Goal: Check status: Check status

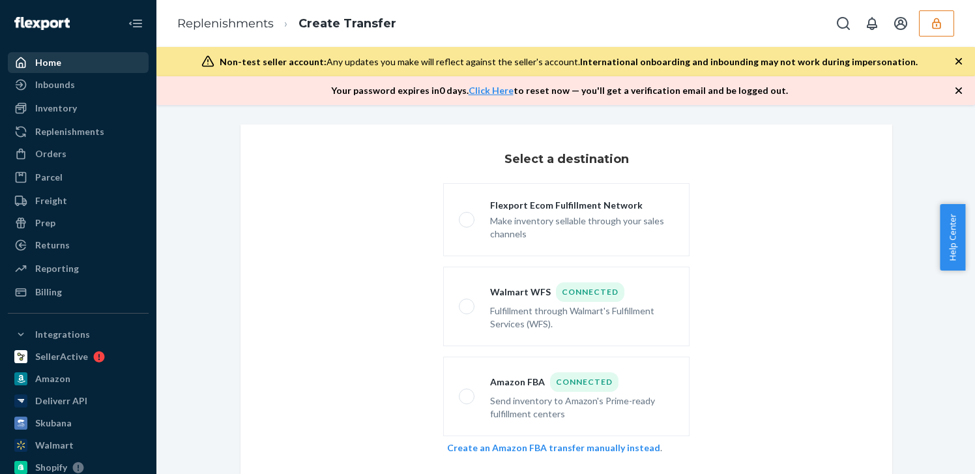
click at [51, 62] on div "Home" at bounding box center [48, 62] width 26 height 13
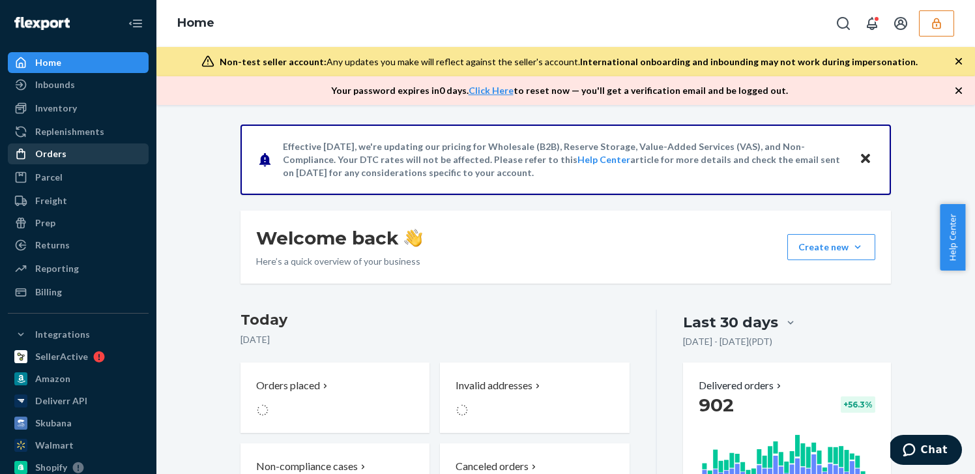
click at [71, 154] on div "Orders" at bounding box center [78, 154] width 138 height 18
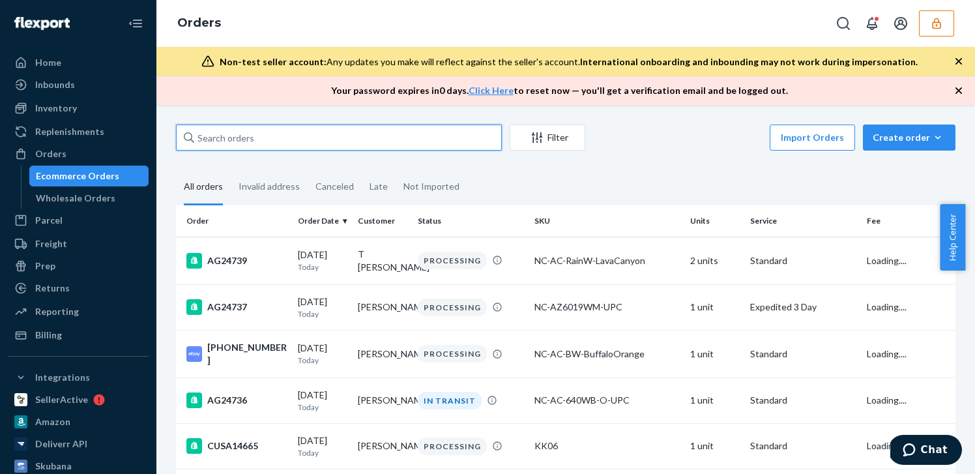
click at [359, 143] on input "text" at bounding box center [339, 137] width 326 height 26
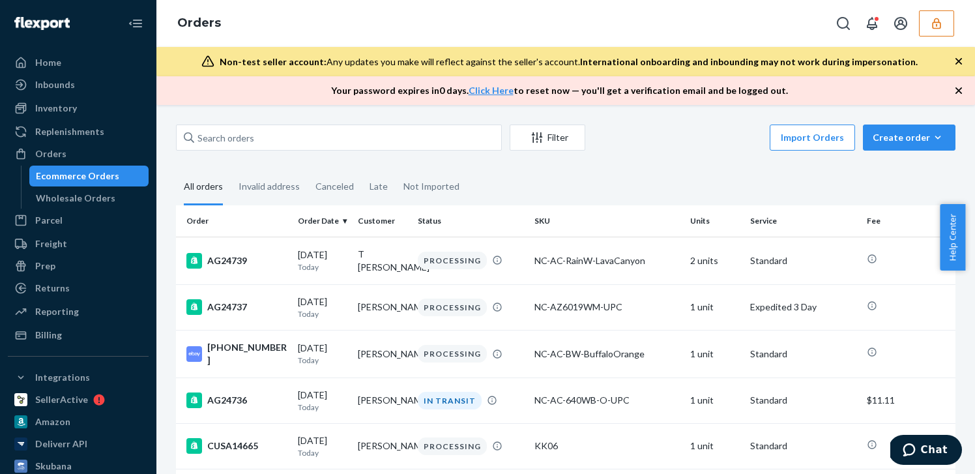
click at [926, 18] on button "button" at bounding box center [936, 23] width 35 height 26
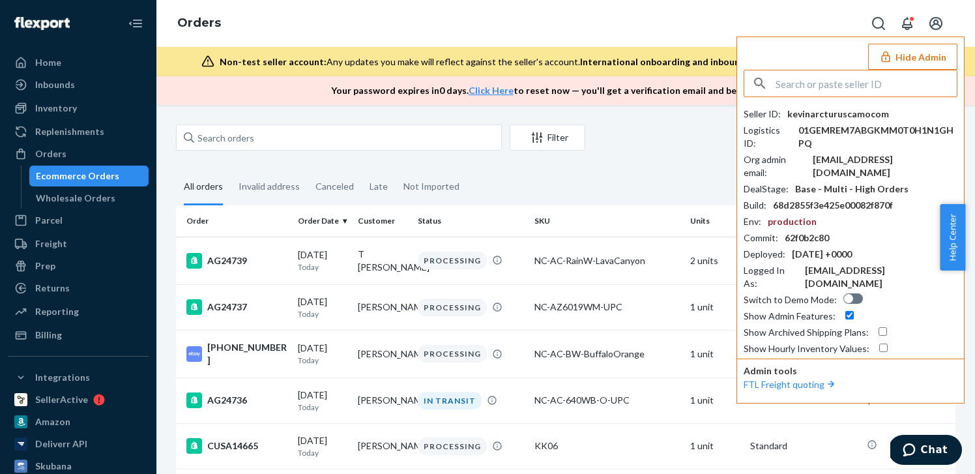
click at [837, 78] on input "text" at bounding box center [866, 83] width 181 height 26
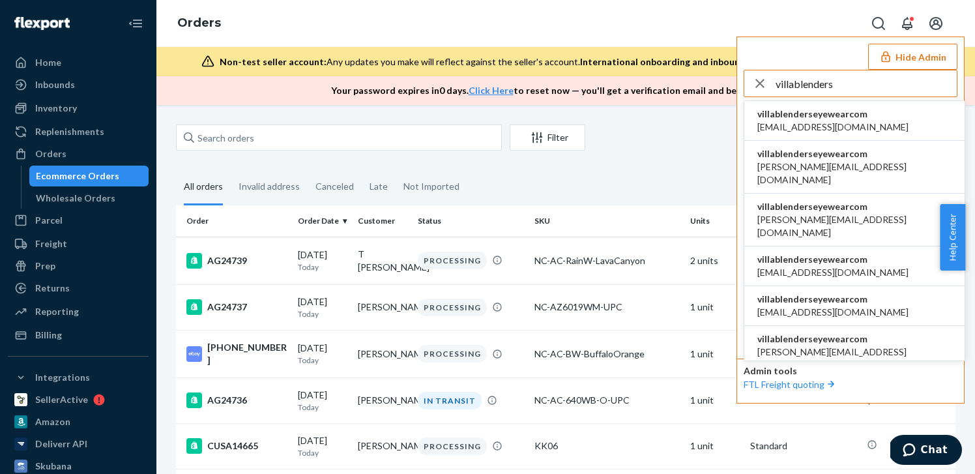
type input "villablenders"
click at [836, 110] on span "villablenderseyewearcom" at bounding box center [832, 114] width 151 height 13
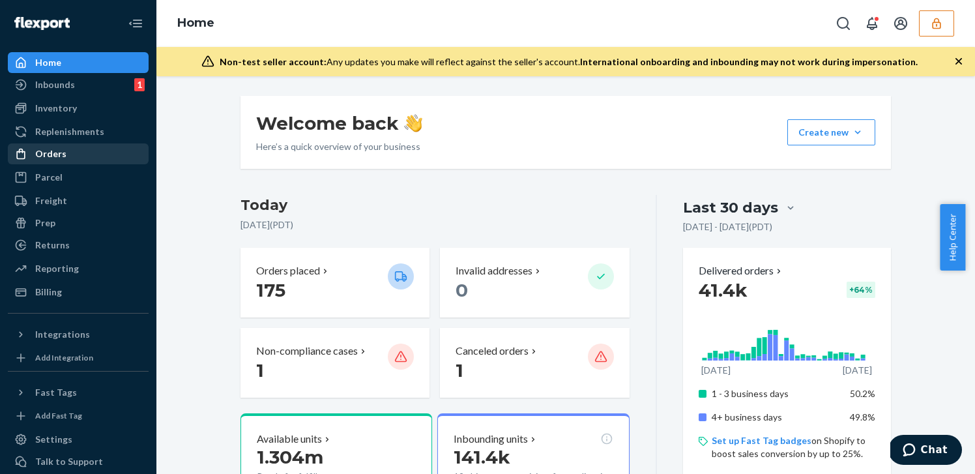
click at [76, 153] on div "Orders" at bounding box center [78, 154] width 138 height 18
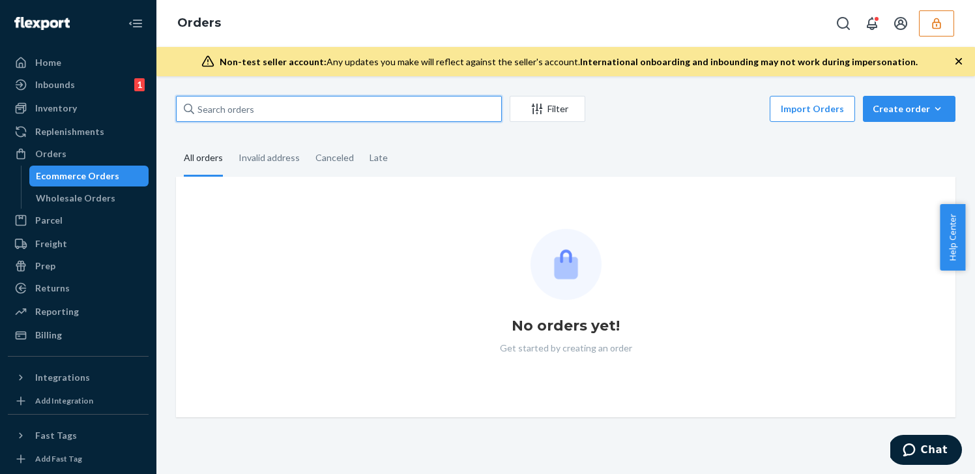
click at [306, 109] on input "text" at bounding box center [339, 109] width 326 height 26
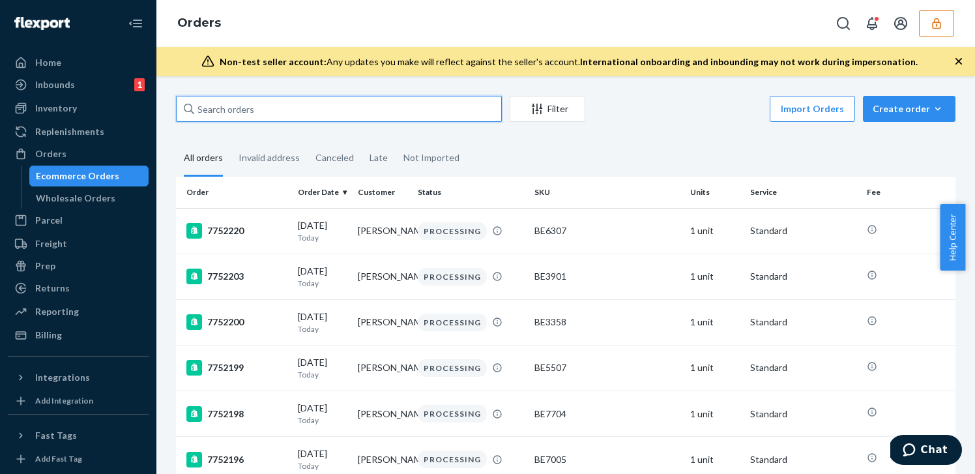
paste input "TO3658"
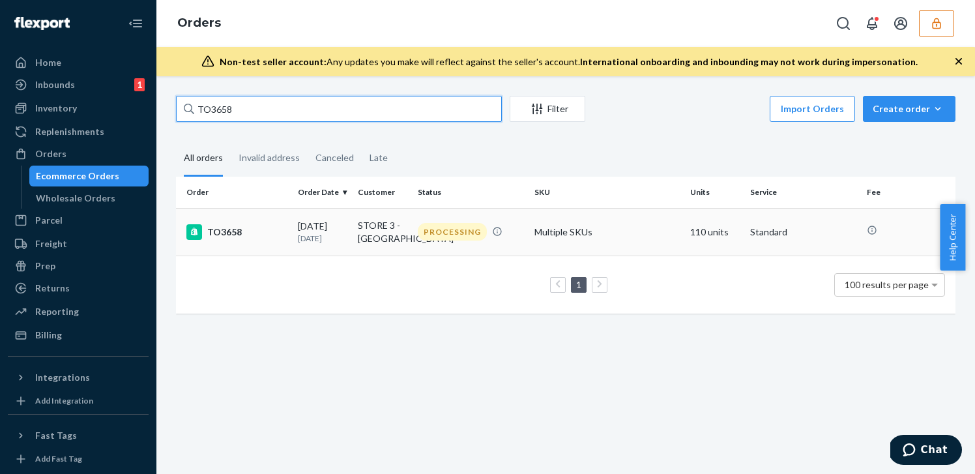
type input "TO3658"
click at [329, 233] on p "6 days ago" at bounding box center [323, 238] width 50 height 11
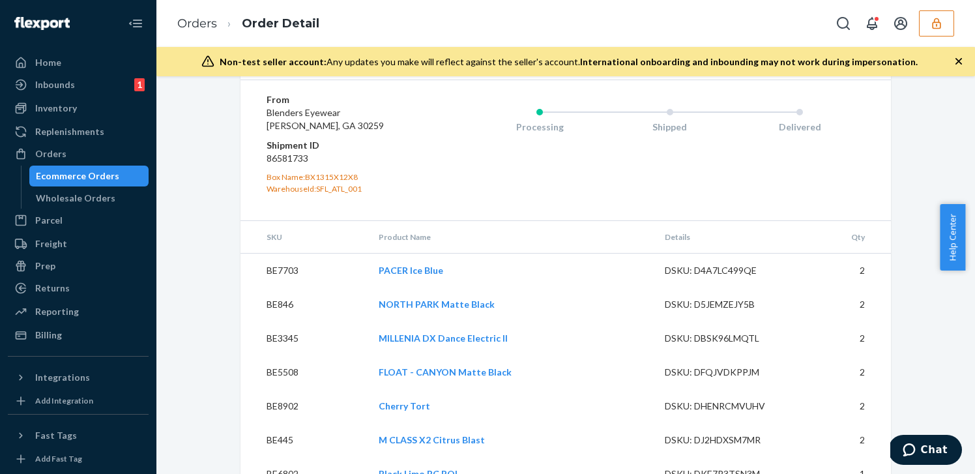
scroll to position [3162, 0]
click at [282, 164] on dd "86581733" at bounding box center [345, 157] width 156 height 13
copy dd "86581733"
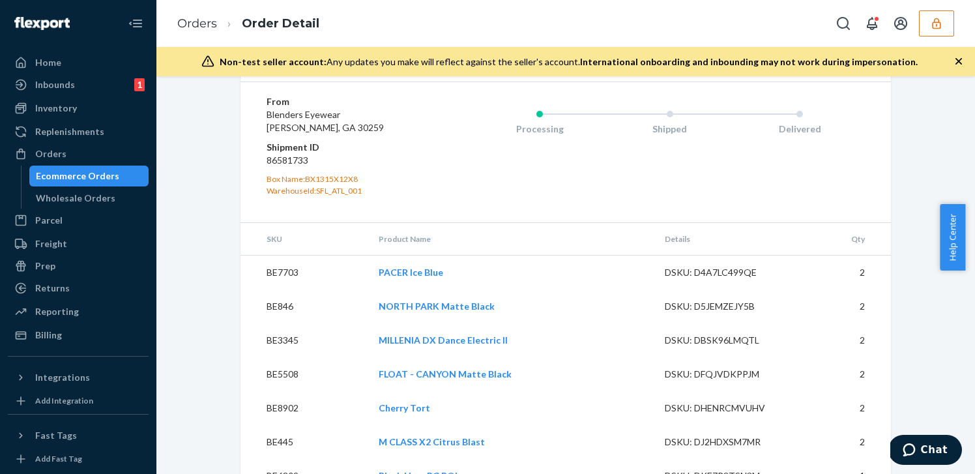
click at [424, 209] on div "Processing Shipped Delivered" at bounding box center [643, 151] width 443 height 113
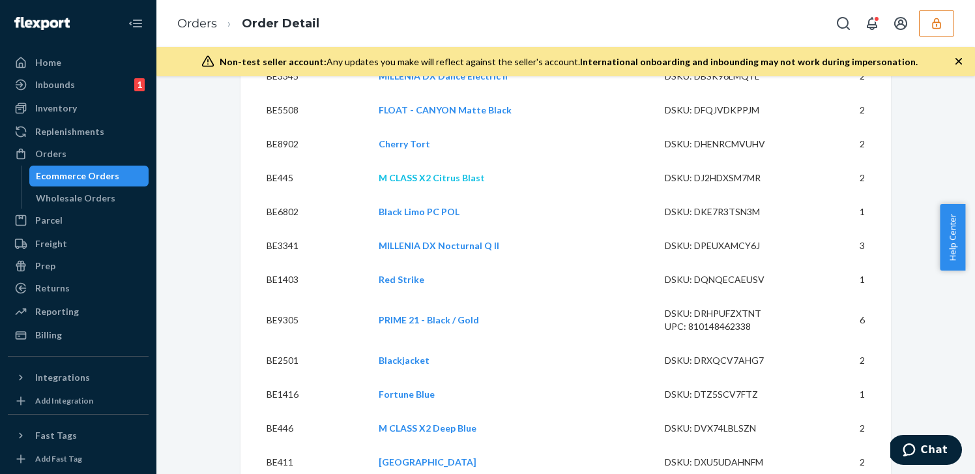
scroll to position [3516, 0]
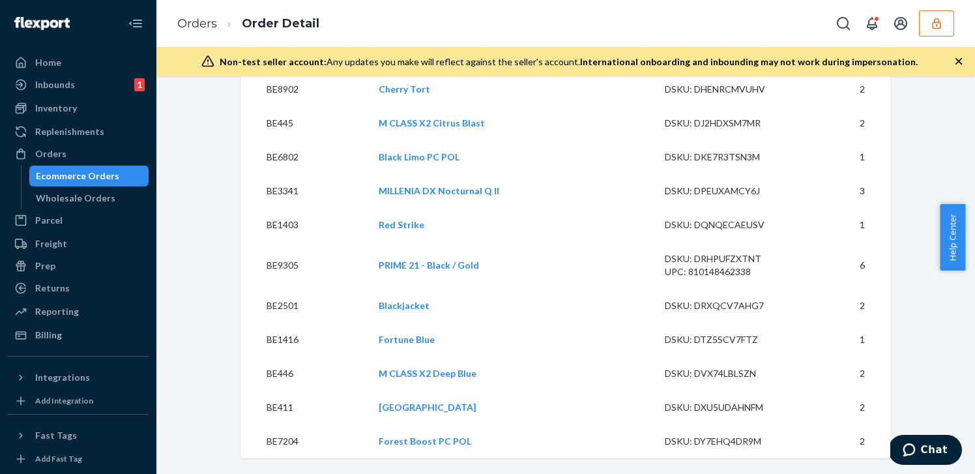
click at [68, 175] on div "Ecommerce Orders" at bounding box center [77, 175] width 83 height 13
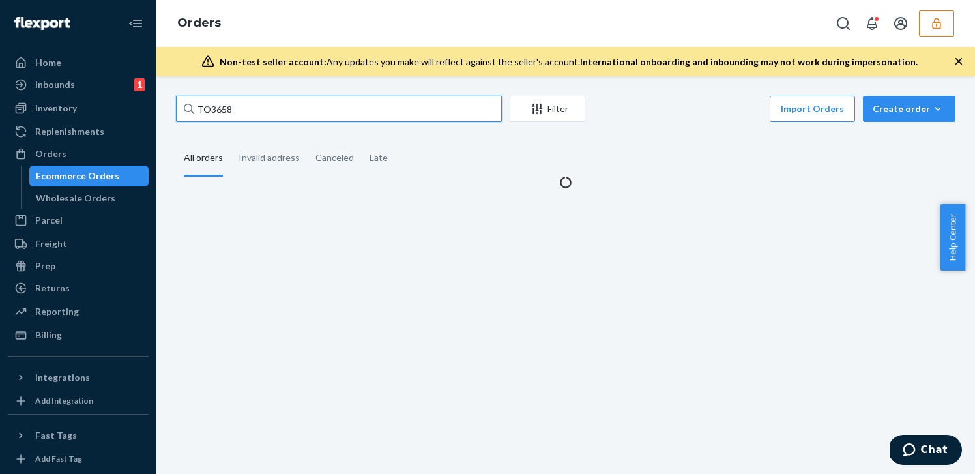
click at [370, 104] on input "TO3658" at bounding box center [339, 109] width 326 height 26
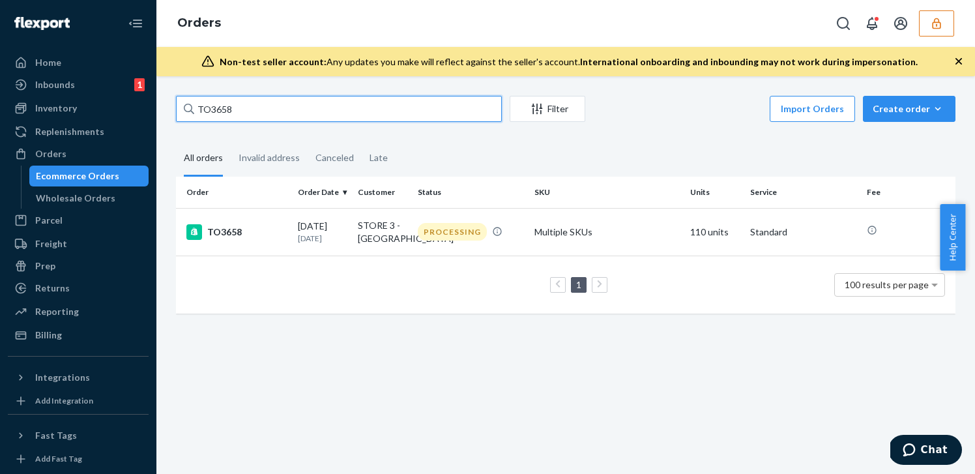
click at [370, 104] on input "TO3658" at bounding box center [339, 109] width 326 height 26
paste input "7"
type input "TO3657"
click at [349, 245] on td "09/09/2025 14 days ago" at bounding box center [323, 232] width 60 height 48
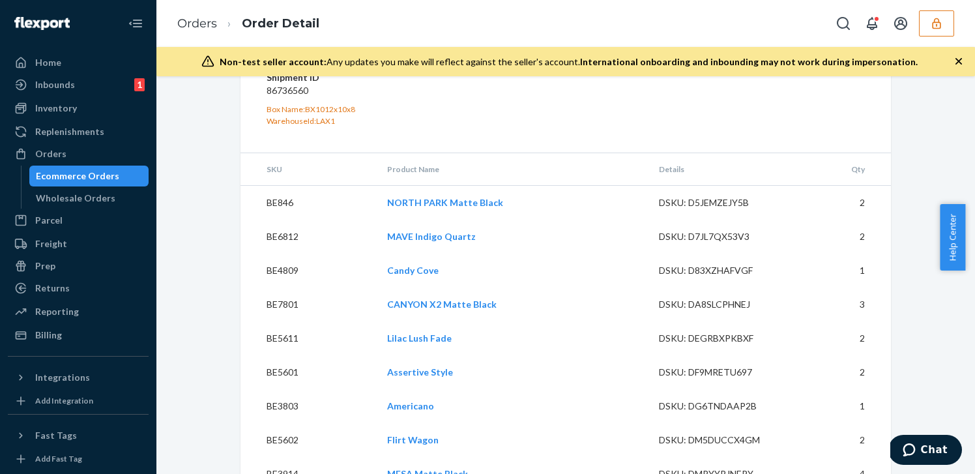
scroll to position [14827, 0]
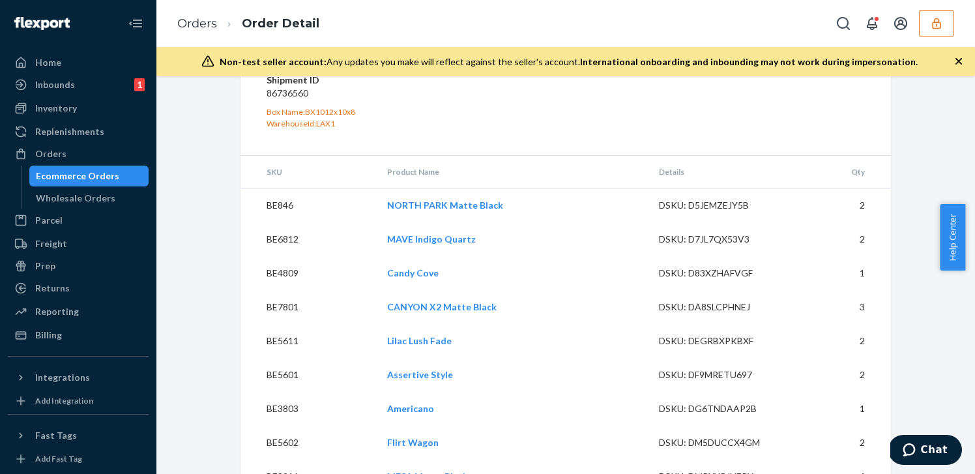
click at [295, 100] on dd "86736560" at bounding box center [345, 93] width 156 height 13
copy dd "86736560"
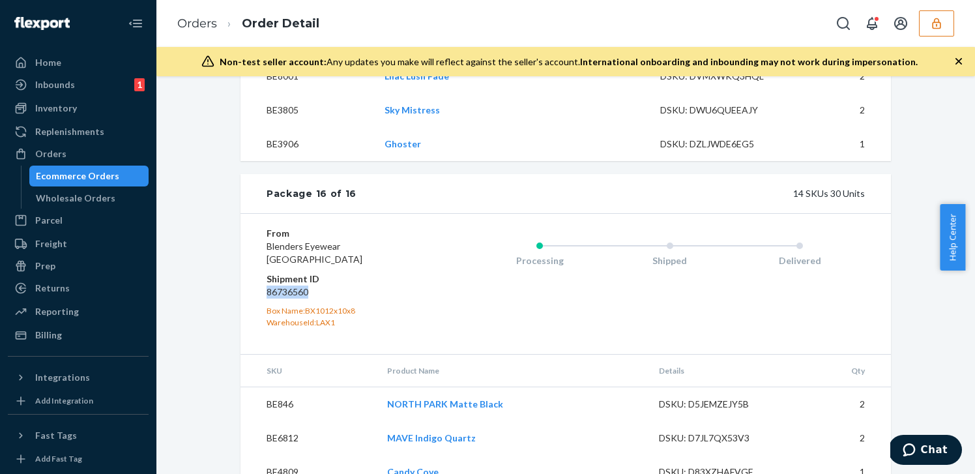
scroll to position [14594, 0]
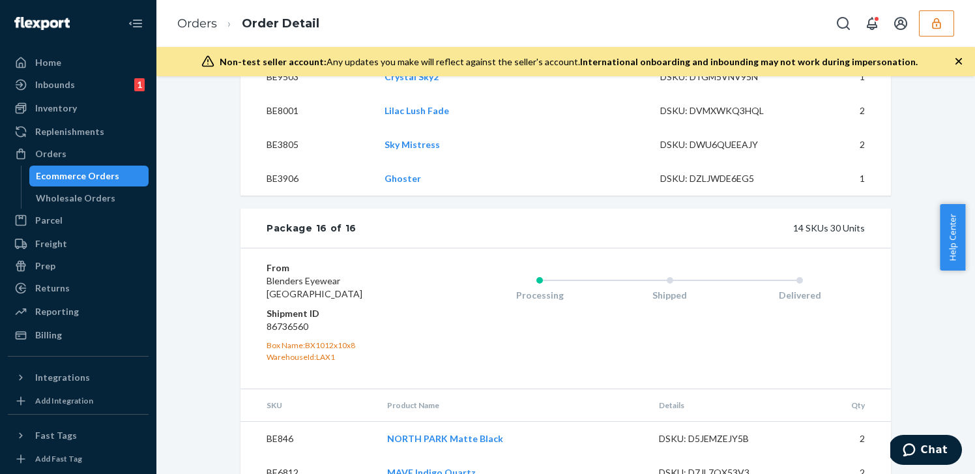
click at [500, 248] on div "Package 16 of 16 14 SKUs 30 Units" at bounding box center [565, 228] width 650 height 39
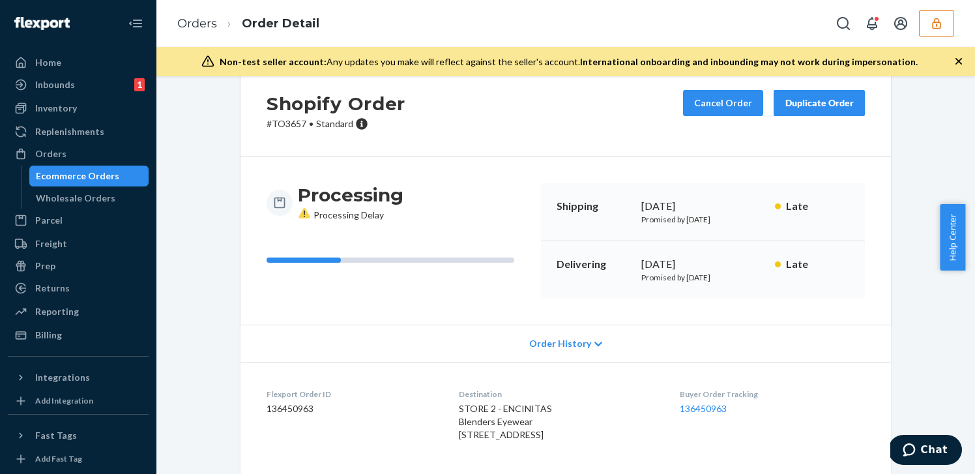
scroll to position [0, 0]
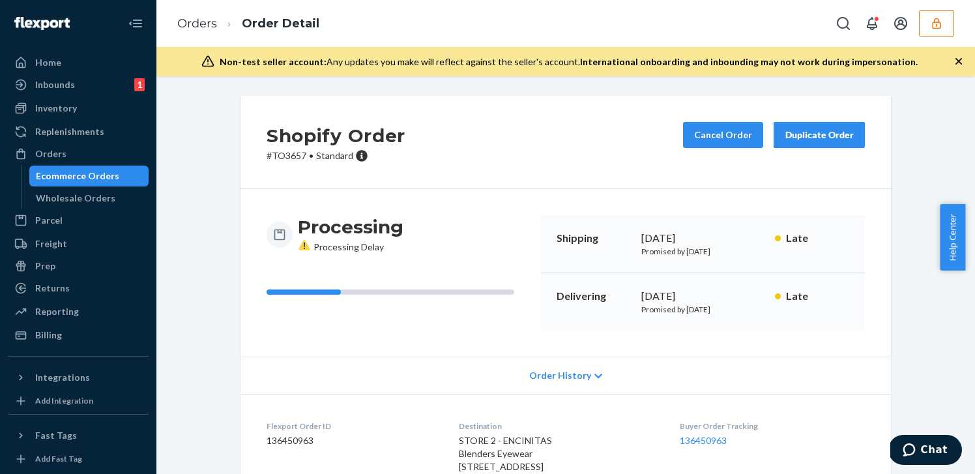
click at [583, 386] on div "Order History" at bounding box center [565, 374] width 650 height 37
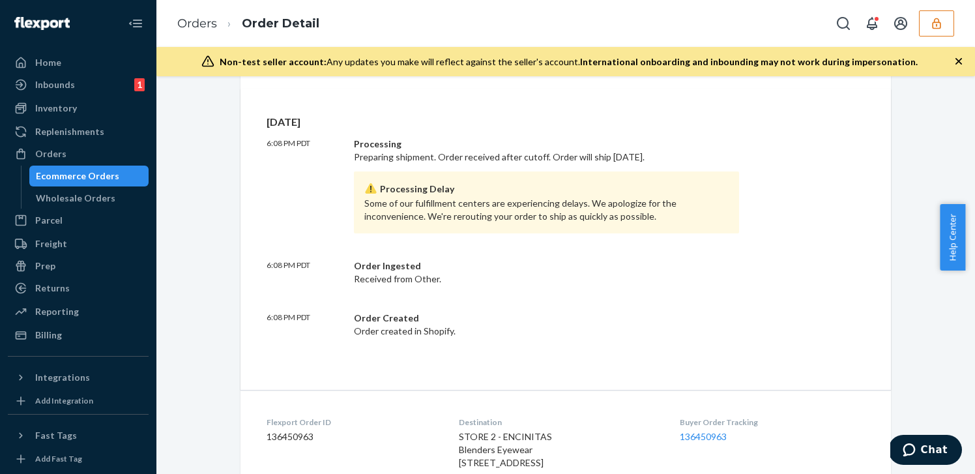
scroll to position [302, 0]
click at [49, 150] on div "Orders" at bounding box center [50, 153] width 31 height 13
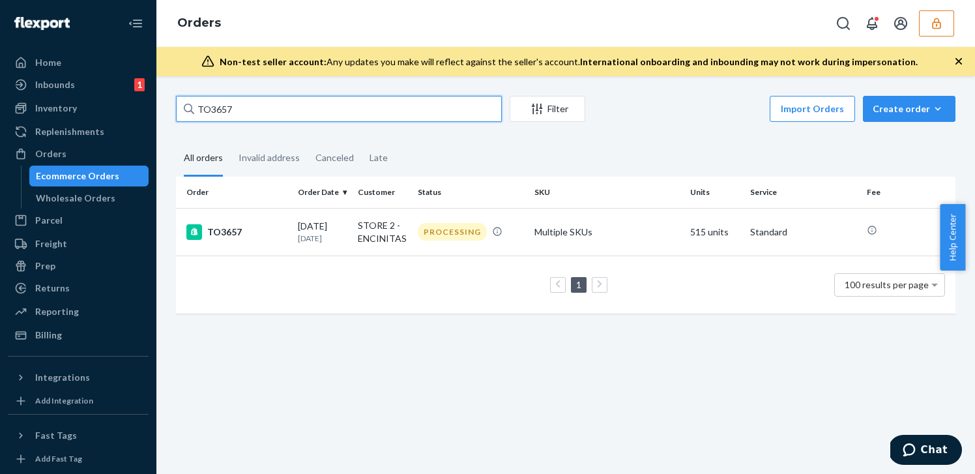
click at [324, 109] on input "TO3657" at bounding box center [339, 109] width 326 height 26
paste input "7"
type input "TO3677"
click at [381, 225] on td "STORE 1 - PACIFIC BEACH" at bounding box center [383, 232] width 60 height 48
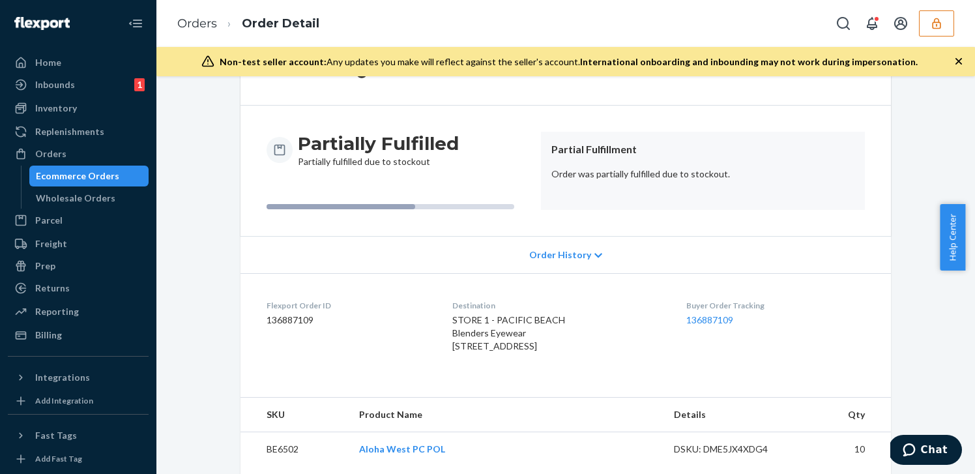
click at [581, 256] on span "Order History" at bounding box center [560, 254] width 62 height 13
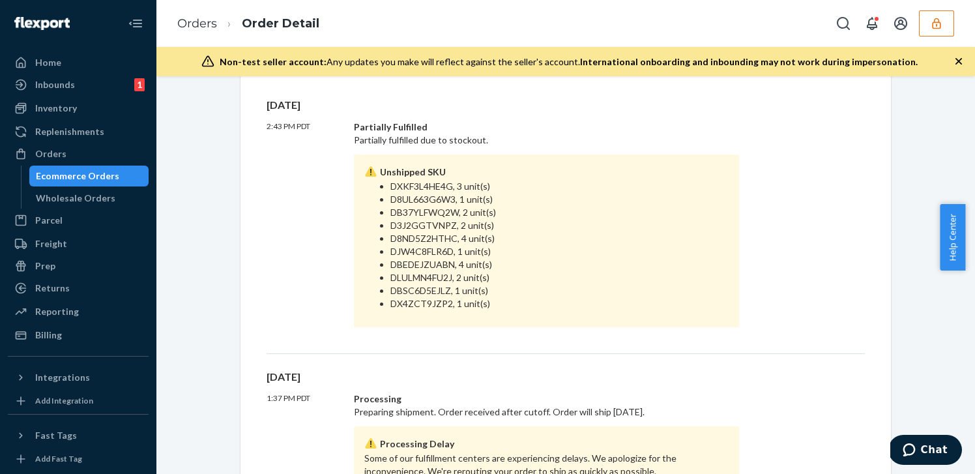
scroll to position [278, 0]
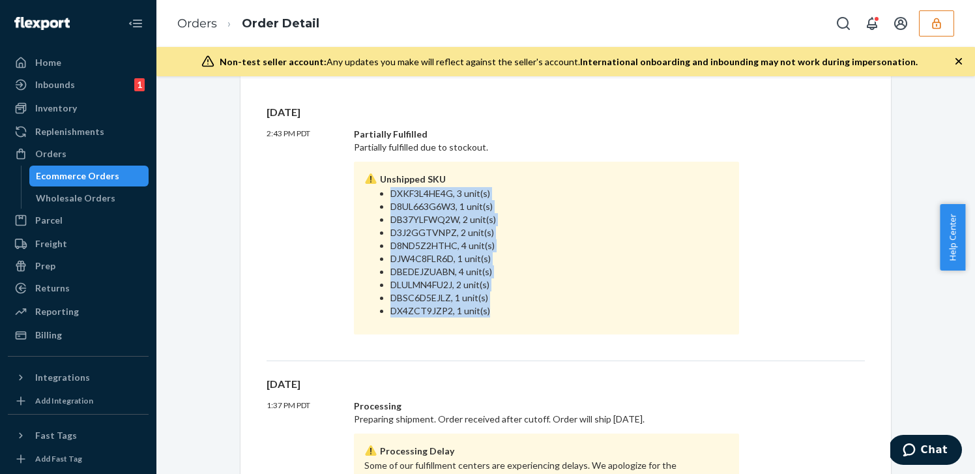
drag, startPoint x: 388, startPoint y: 196, endPoint x: 542, endPoint y: 320, distance: 197.5
click at [542, 320] on div "Unshipped SKU DXKF3L4HE4G, 3 unit(s) D8UL663G6W3, 1 unit(s) DB37YLFWQ2W, 2 unit…" at bounding box center [546, 248] width 385 height 173
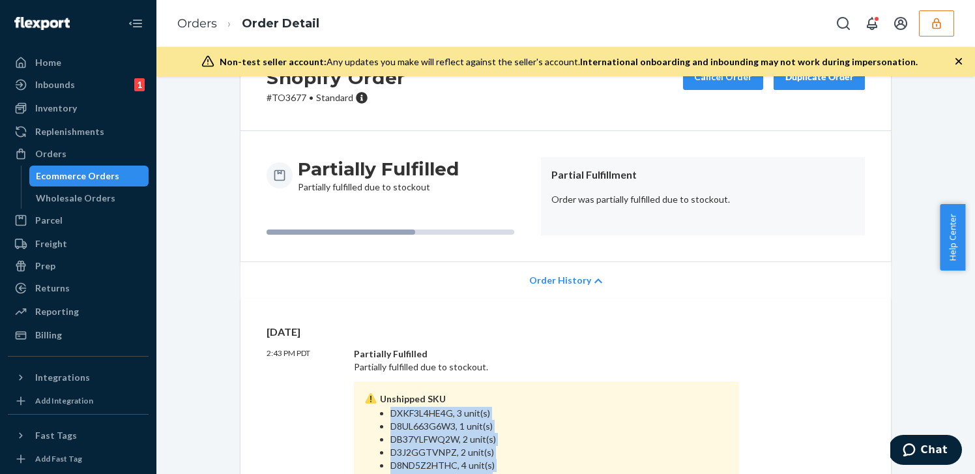
scroll to position [0, 0]
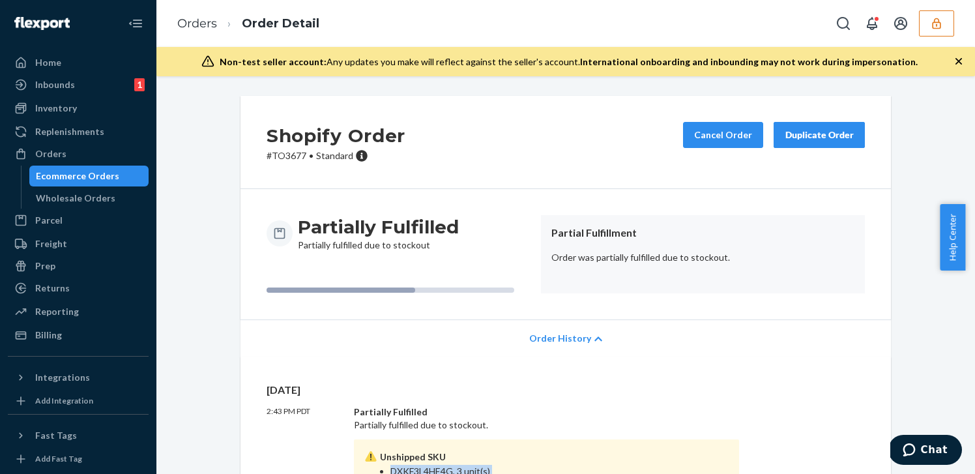
click at [74, 179] on div "Ecommerce Orders" at bounding box center [77, 175] width 83 height 13
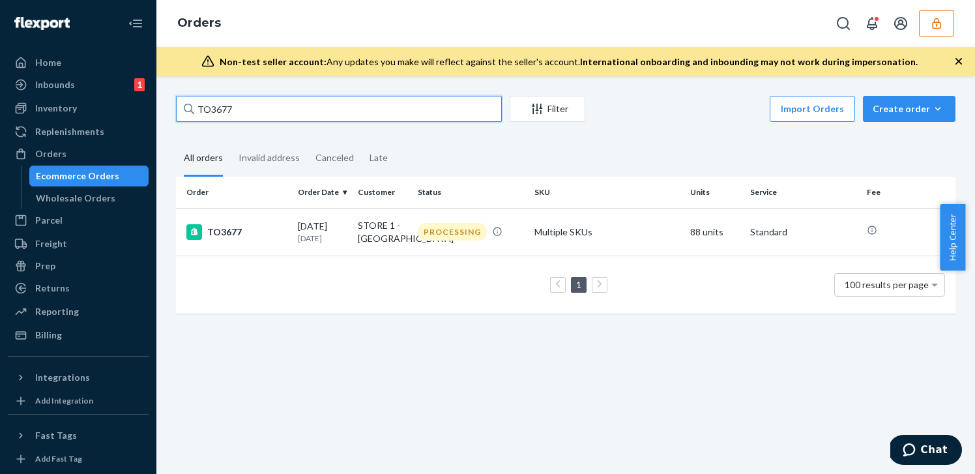
click at [353, 110] on input "TO3677" at bounding box center [339, 109] width 326 height 26
paste input "65"
type input "TO3665"
click at [431, 238] on div "PROCESSING" at bounding box center [452, 232] width 69 height 18
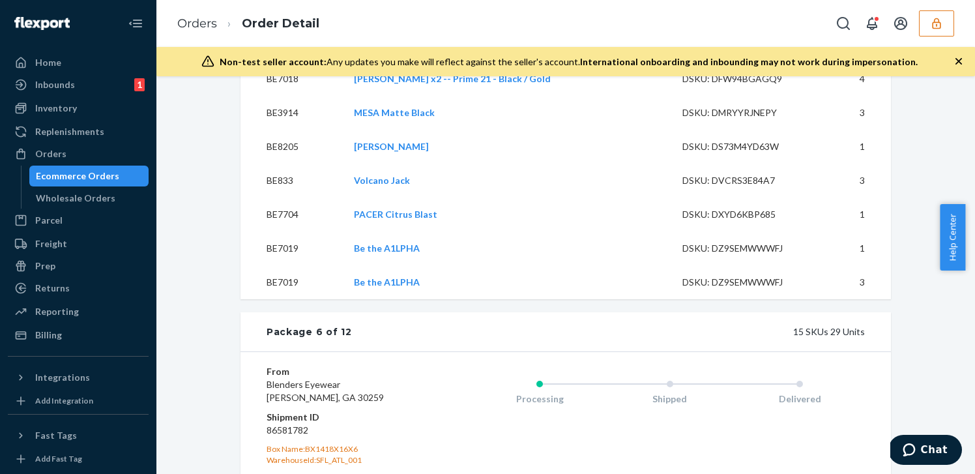
scroll to position [3997, 0]
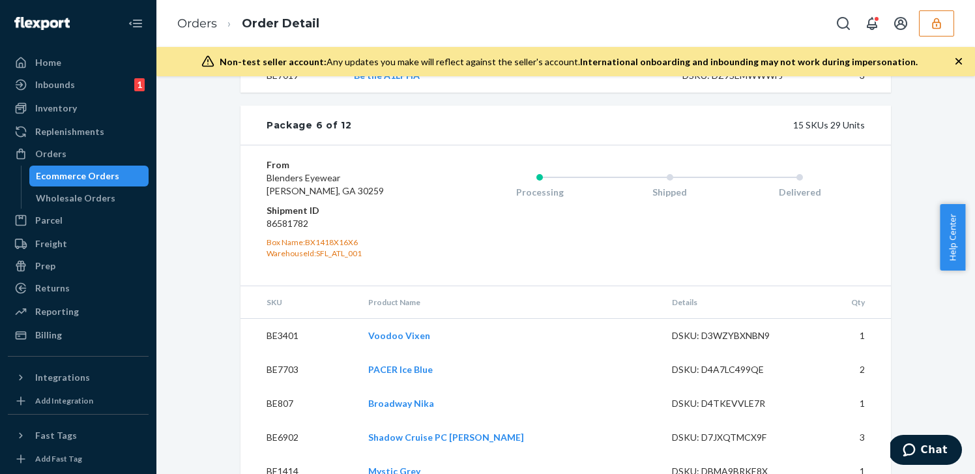
click at [293, 230] on dd "86581782" at bounding box center [345, 223] width 156 height 13
copy dd "86581782"
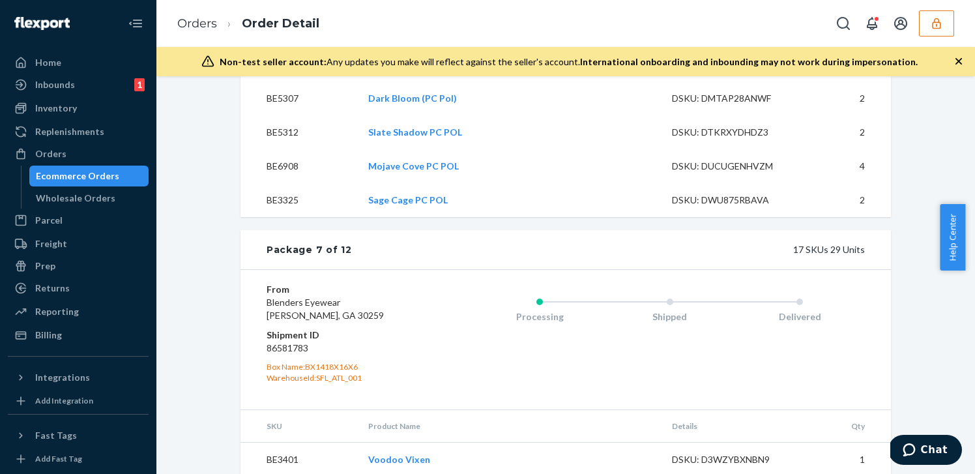
scroll to position [4623, 0]
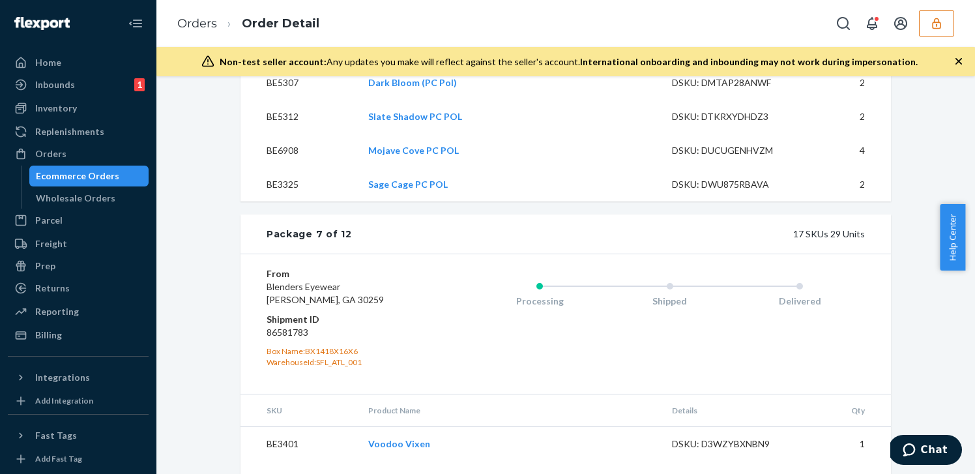
click at [294, 339] on dd "86581783" at bounding box center [345, 332] width 156 height 13
copy dd "86581783"
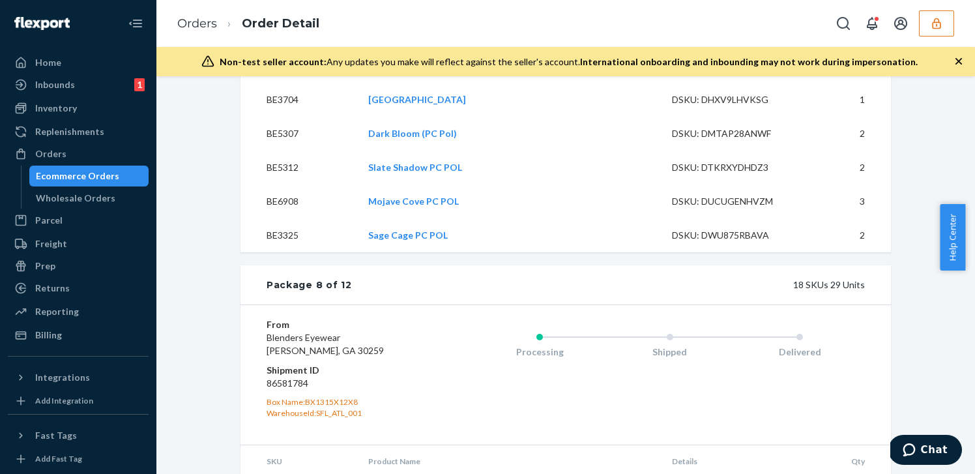
scroll to position [5375, 0]
click at [272, 388] on dd "86581784" at bounding box center [345, 381] width 156 height 13
click at [274, 388] on dd "86581784" at bounding box center [345, 381] width 156 height 13
copy dd "86581784"
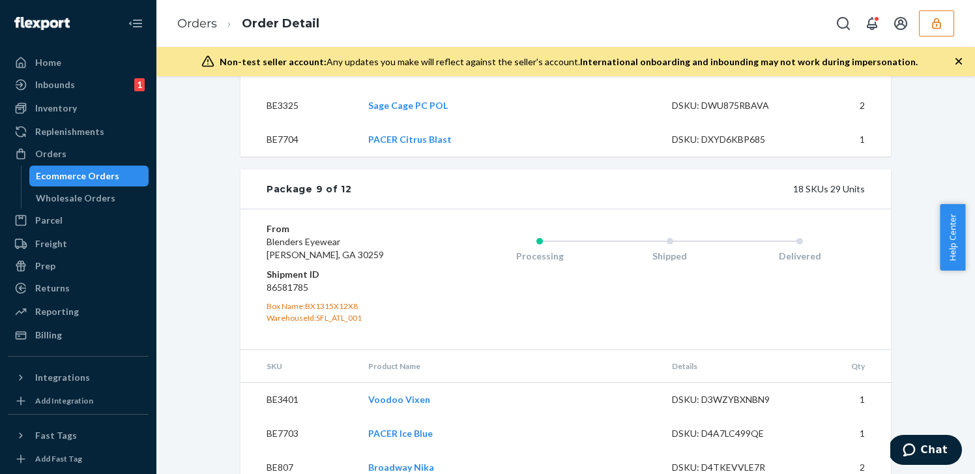
scroll to position [6309, 0]
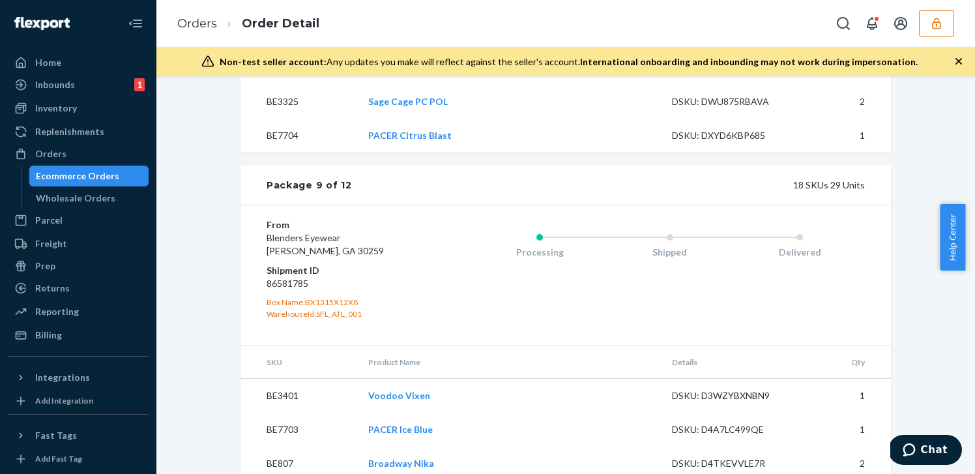
click at [267, 290] on dd "86581785" at bounding box center [345, 283] width 156 height 13
copy dd "86581785"
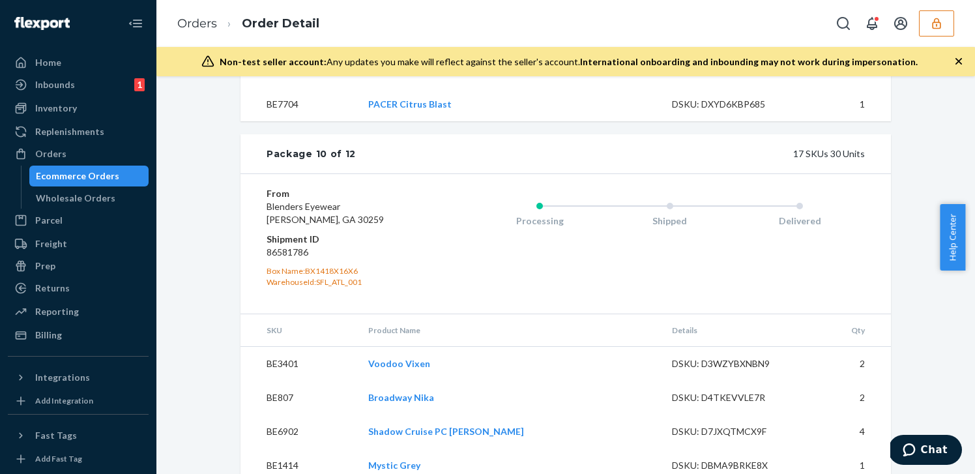
scroll to position [7184, 0]
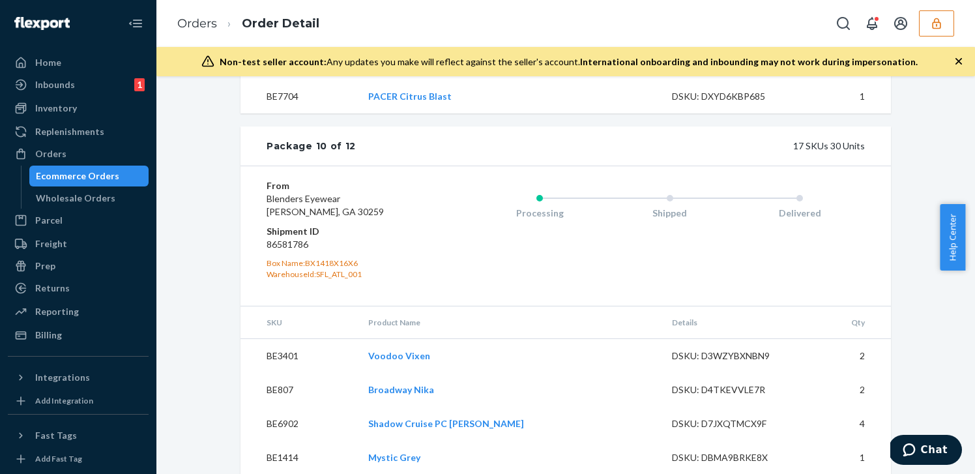
click at [283, 280] on dl "From Blenders Eyewear Moreland, GA 30259 Shipment ID 86581786 Box Name: BX1418X…" at bounding box center [345, 229] width 156 height 100
click at [286, 251] on dd "86581786" at bounding box center [345, 244] width 156 height 13
copy dd "86581786"
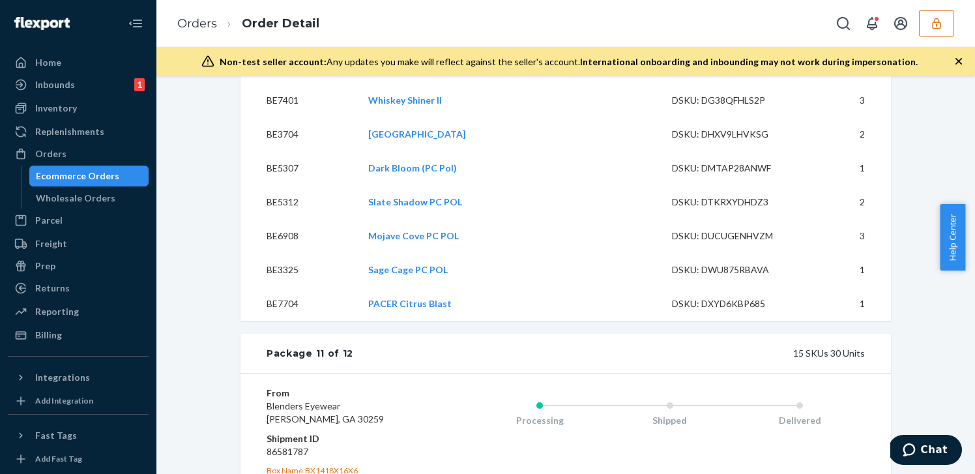
scroll to position [7934, 0]
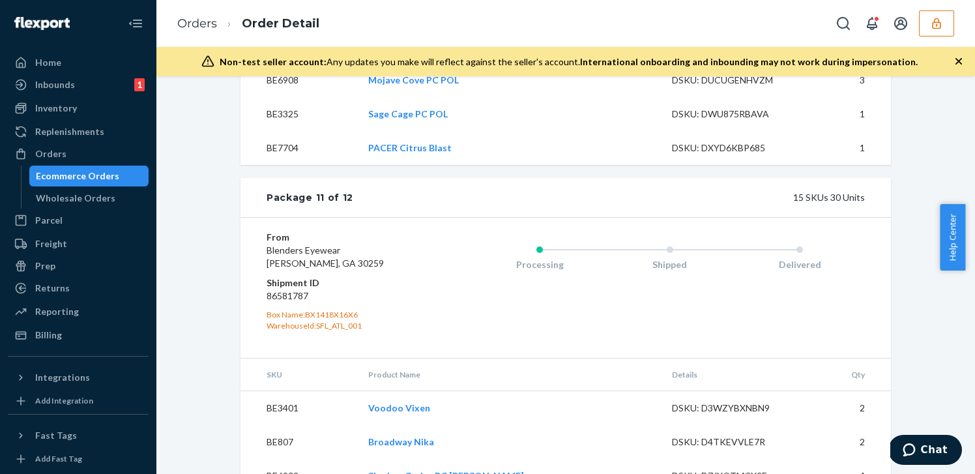
click at [283, 302] on dd "86581787" at bounding box center [345, 295] width 156 height 13
copy dd "86581787"
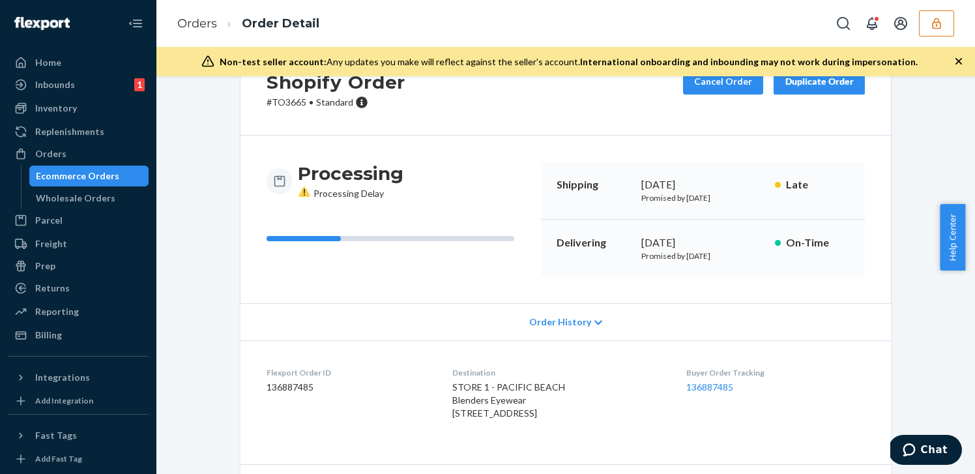
scroll to position [0, 0]
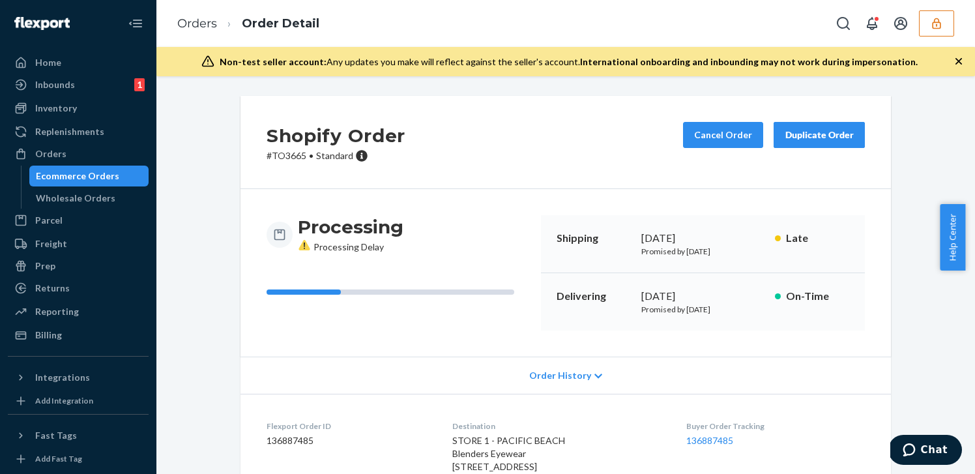
click at [576, 370] on span "Order History" at bounding box center [560, 375] width 62 height 13
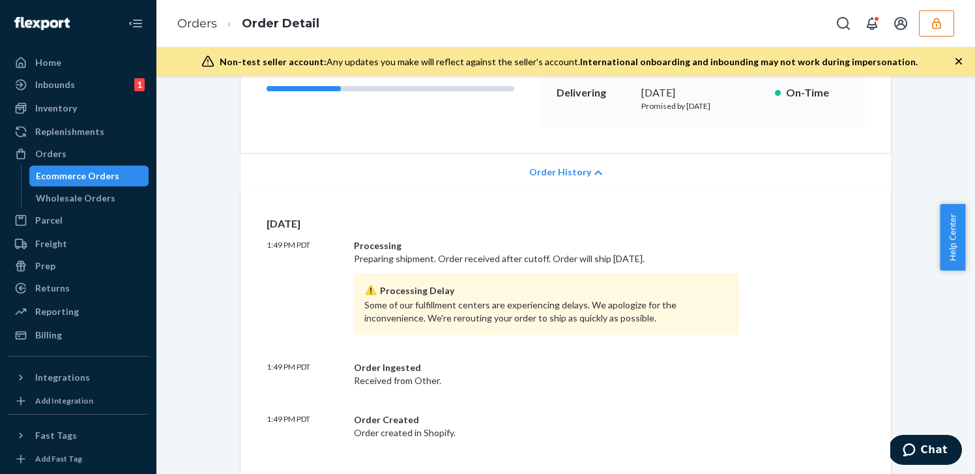
scroll to position [209, 0]
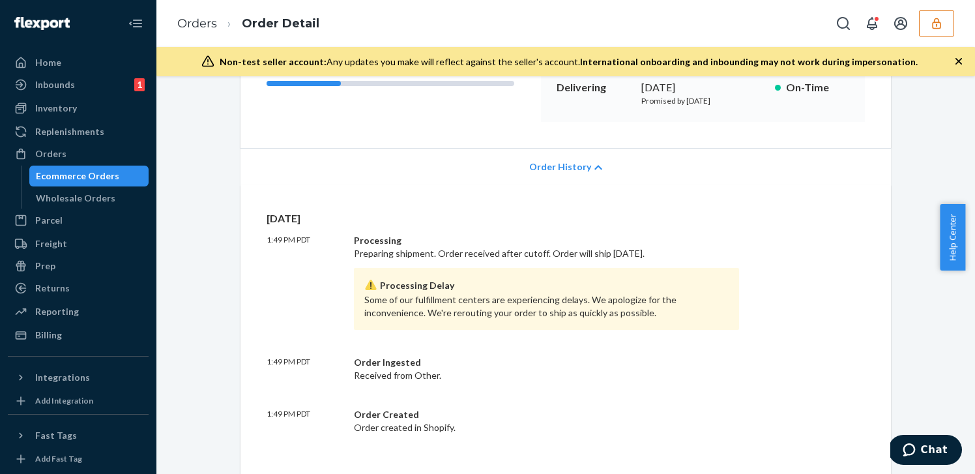
click at [91, 172] on div "Ecommerce Orders" at bounding box center [77, 175] width 83 height 13
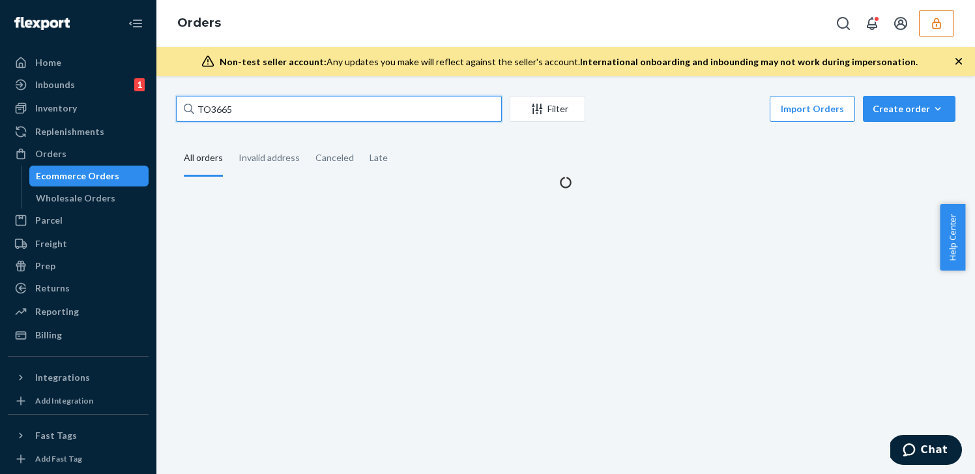
click at [267, 100] on input "TO3665" at bounding box center [339, 109] width 326 height 26
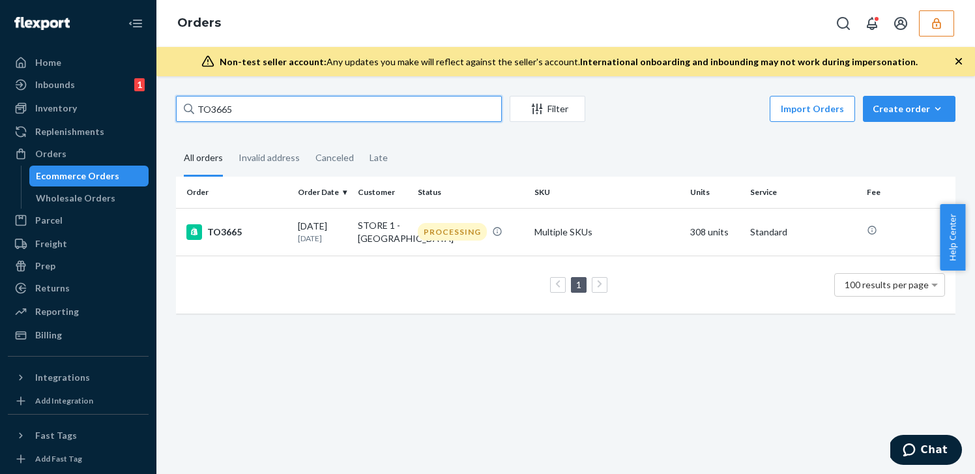
click at [267, 100] on input "TO3665" at bounding box center [339, 109] width 326 height 26
paste input "7748829"
type input "7748829"
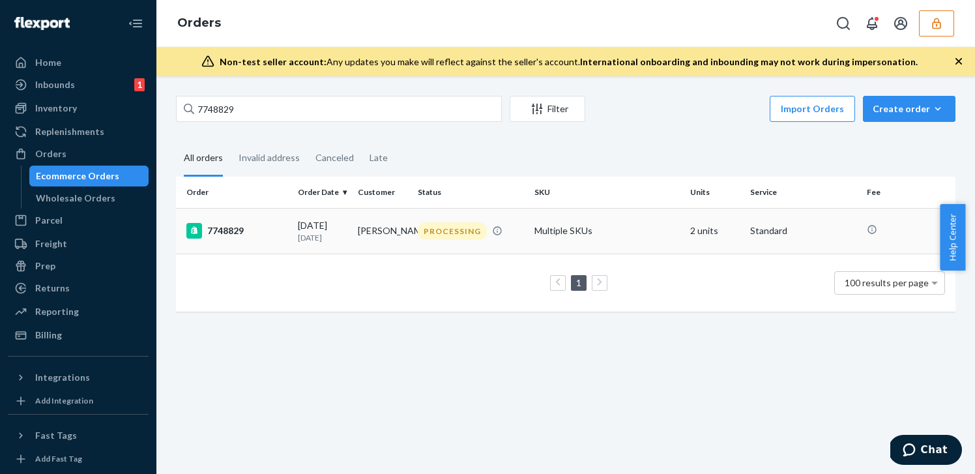
click at [275, 227] on div "7748829" at bounding box center [236, 231] width 101 height 16
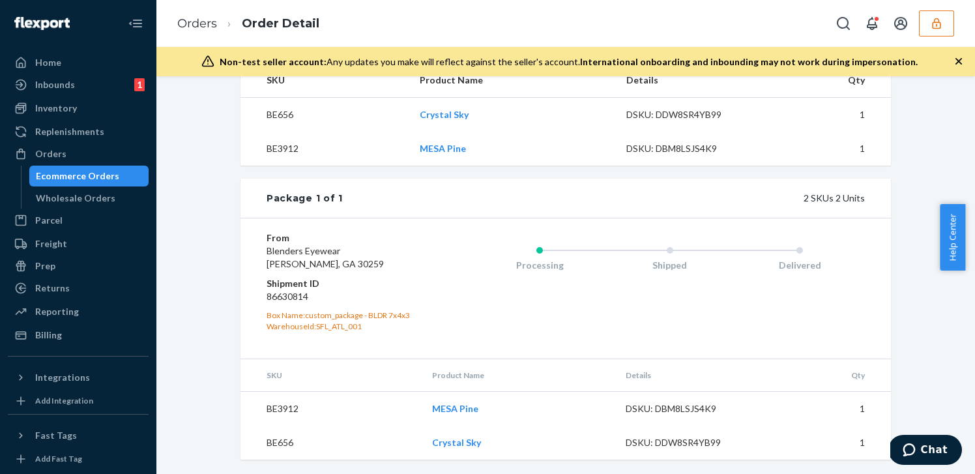
scroll to position [516, 0]
click at [290, 298] on dd "86630814" at bounding box center [345, 295] width 156 height 13
click at [297, 300] on dd "86630814" at bounding box center [345, 295] width 156 height 13
copy dd "86630814"
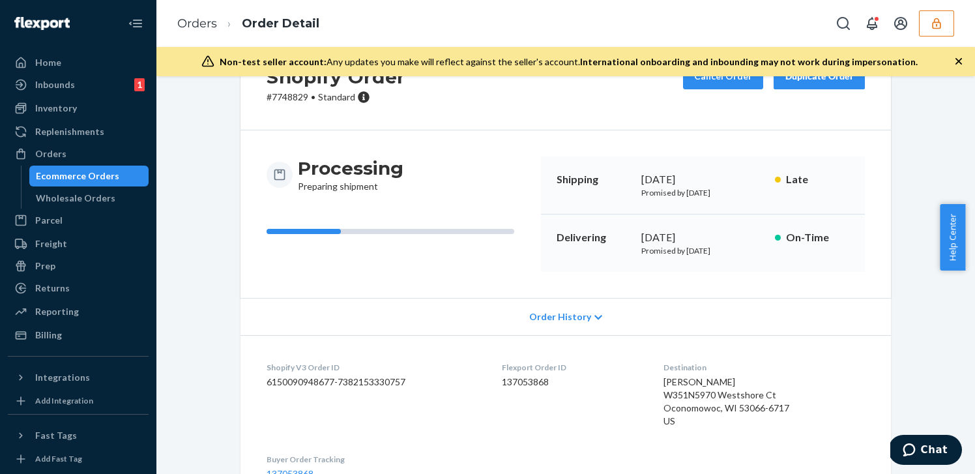
scroll to position [27, 0]
